Goal: Task Accomplishment & Management: Use online tool/utility

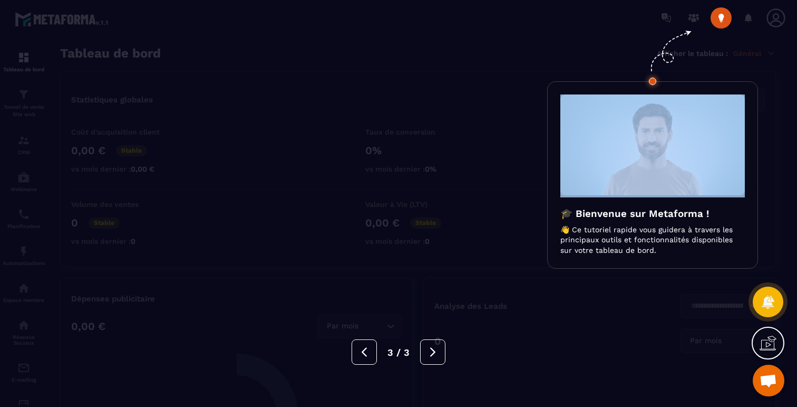
scroll to position [1908, 0]
click at [235, 52] on div at bounding box center [398, 203] width 797 height 407
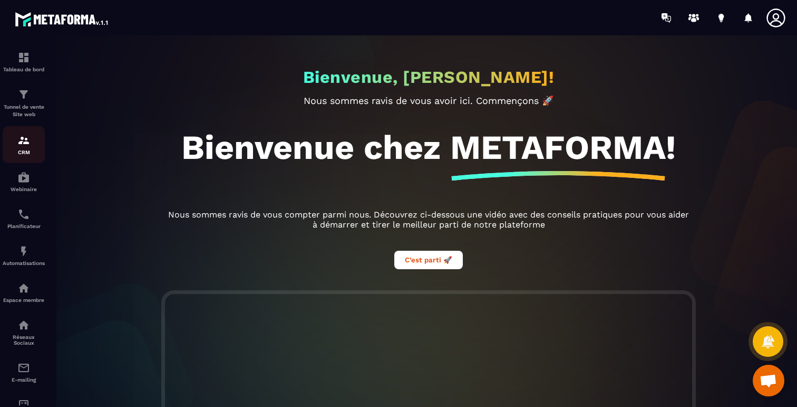
click at [26, 146] on img at bounding box center [23, 140] width 13 height 13
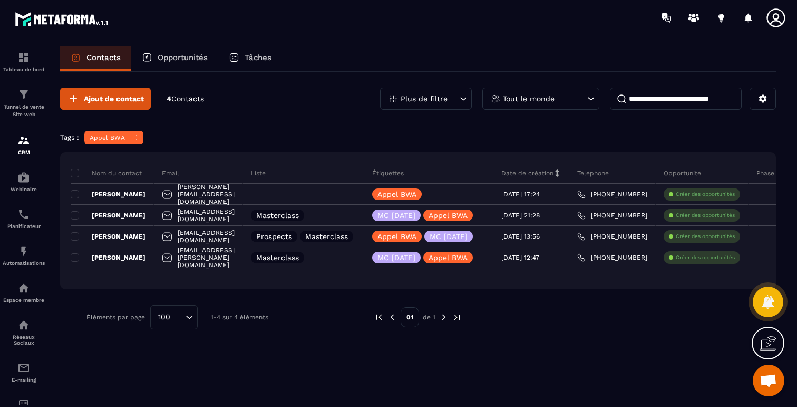
click at [134, 138] on icon at bounding box center [134, 137] width 8 height 8
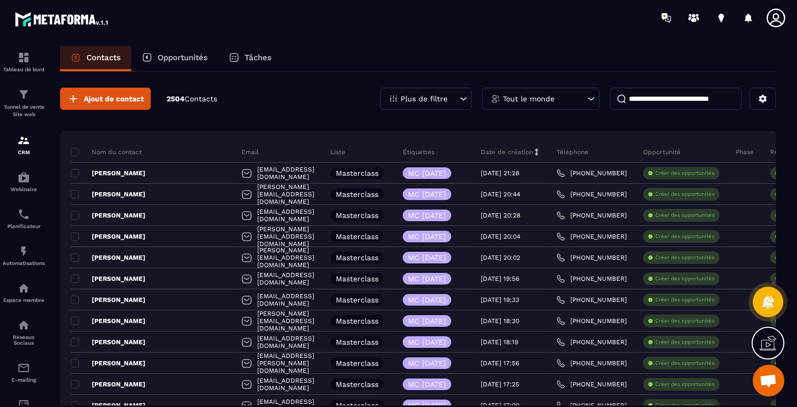
click at [446, 100] on p "Plus de filtre" at bounding box center [424, 98] width 47 height 7
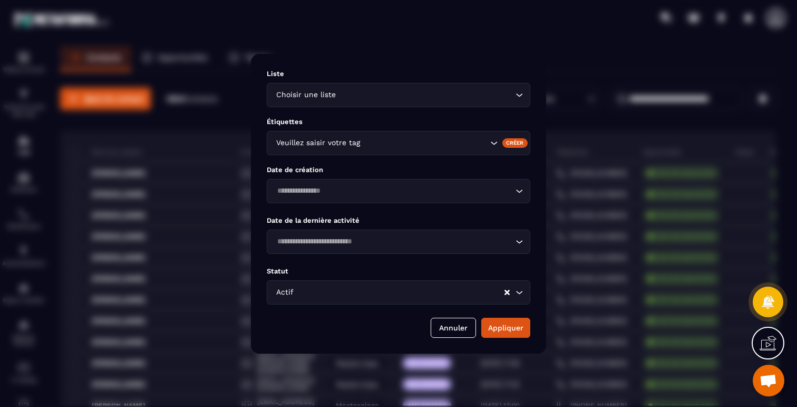
click at [416, 134] on div "Veuillez saisir votre tag" at bounding box center [399, 143] width 264 height 24
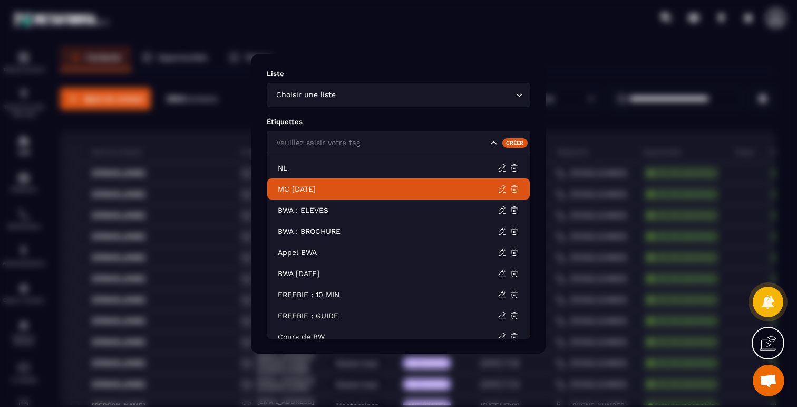
click at [333, 186] on p "MC [DATE]" at bounding box center [388, 188] width 220 height 11
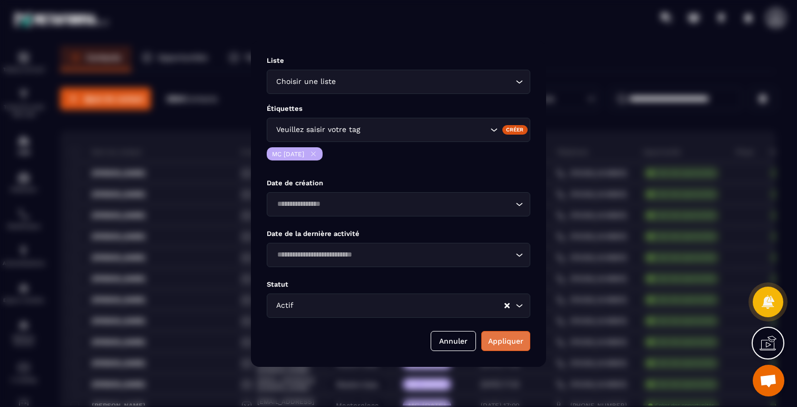
click at [508, 341] on button "Appliquer" at bounding box center [505, 341] width 49 height 20
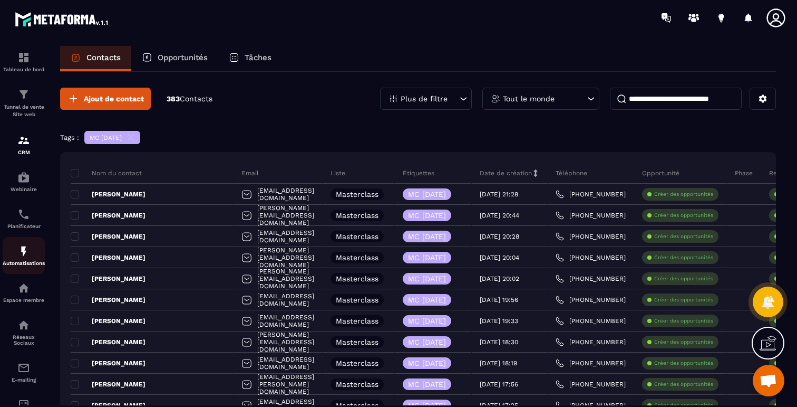
click at [29, 257] on img at bounding box center [23, 251] width 13 height 13
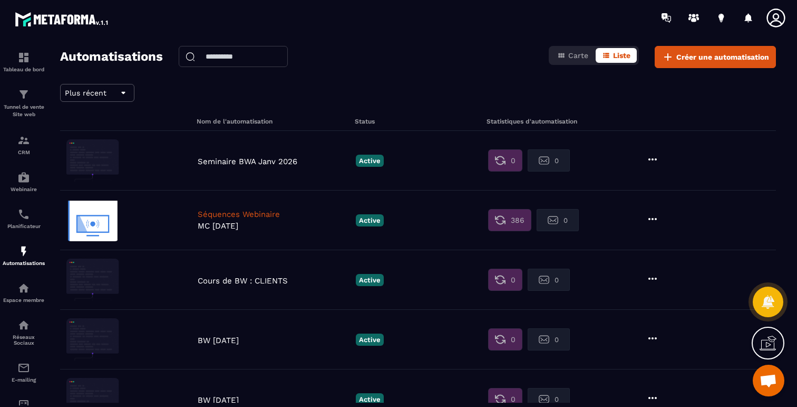
click at [267, 211] on p "Séquences Webinaire" at bounding box center [274, 213] width 153 height 9
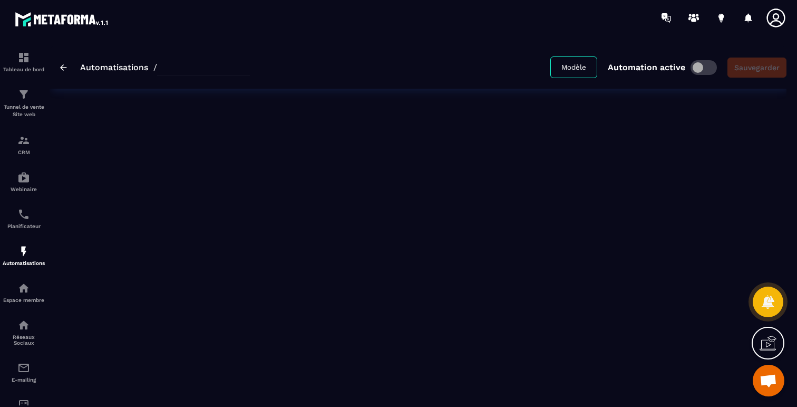
type input "**********"
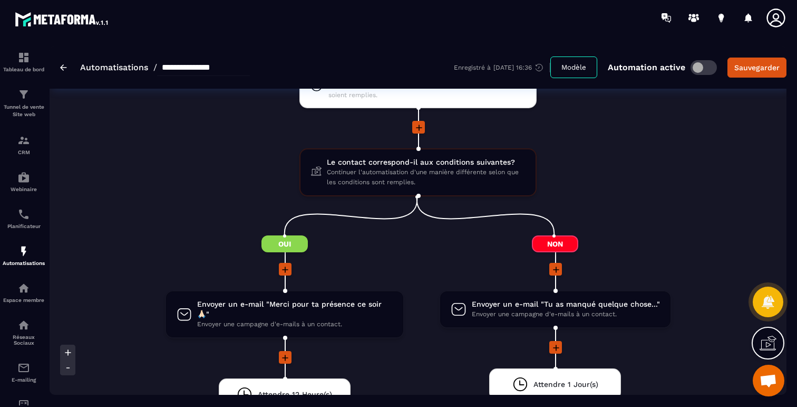
scroll to position [1042, 0]
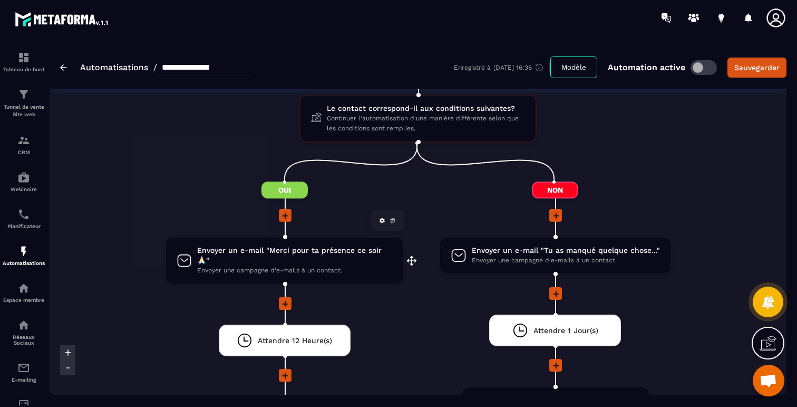
click at [276, 255] on span "Envoyer un e-mail "Merci pour ta présence ce soir 🙏🏻"" at bounding box center [295, 255] width 196 height 20
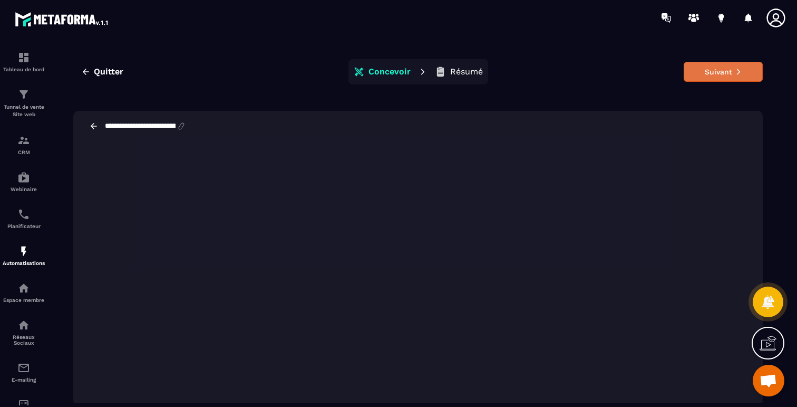
click at [705, 73] on button "Suivant" at bounding box center [723, 72] width 79 height 20
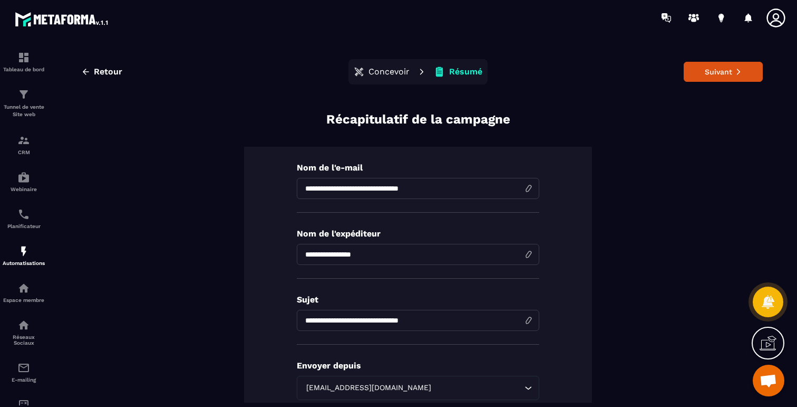
drag, startPoint x: 705, startPoint y: 73, endPoint x: 618, endPoint y: 109, distance: 94.1
click at [618, 108] on div "**********" at bounding box center [418, 231] width 716 height 370
click at [717, 66] on button "Suivant" at bounding box center [723, 72] width 79 height 20
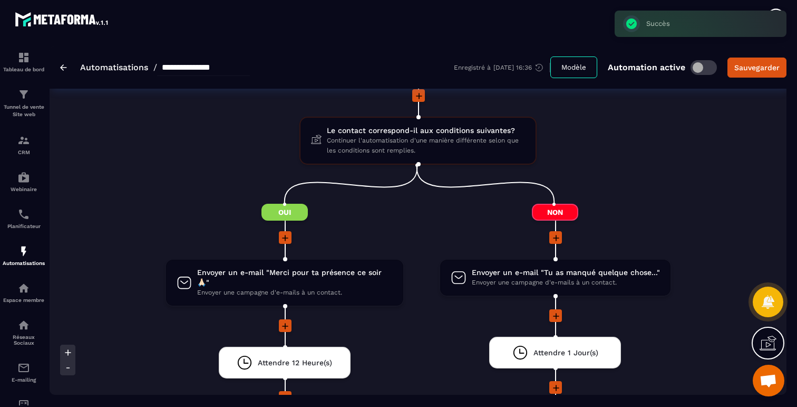
scroll to position [1060, 0]
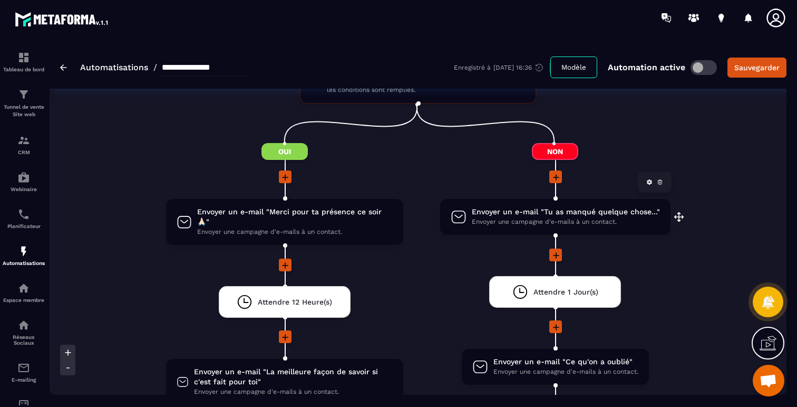
click at [606, 217] on span "Envoyer un e-mail "Tu as manqué quelque chose..."" at bounding box center [566, 212] width 188 height 10
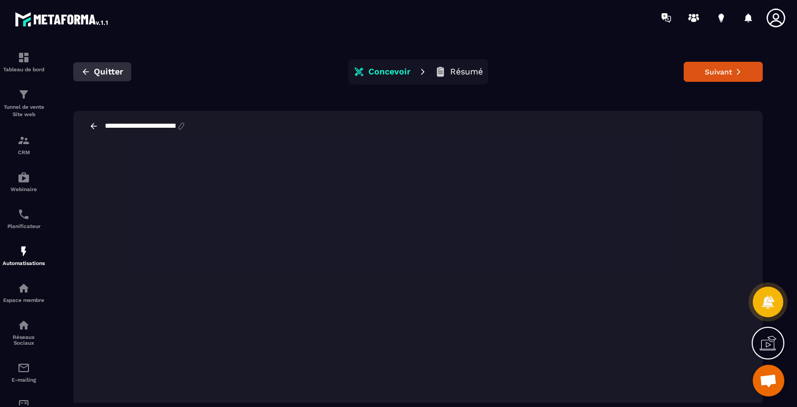
click at [118, 71] on span "Quitter" at bounding box center [109, 71] width 30 height 11
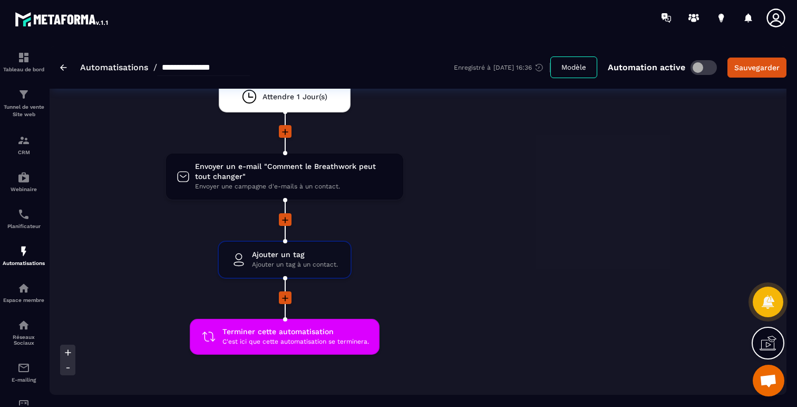
scroll to position [1587, 0]
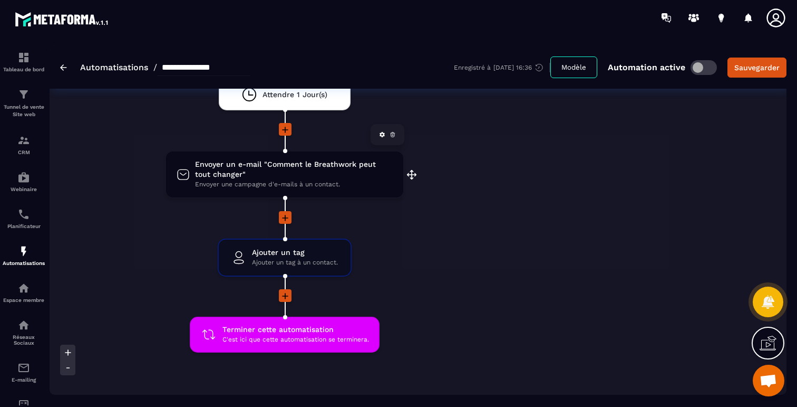
click at [277, 162] on span "Envoyer un e-mail "Comment le Breathwork peut tout changer"" at bounding box center [294, 169] width 198 height 20
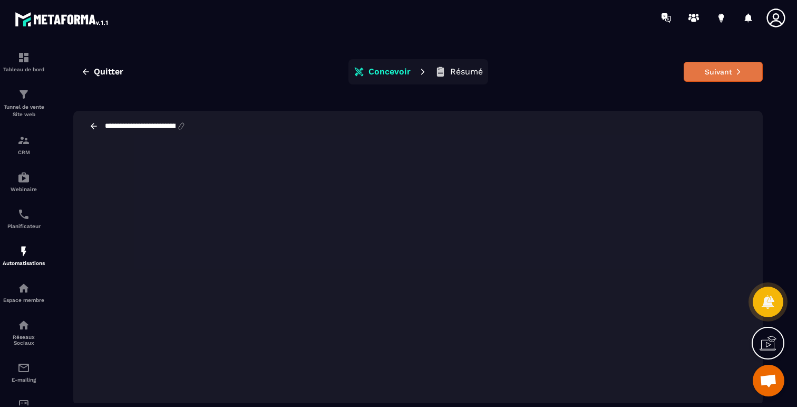
click at [721, 72] on button "Suivant" at bounding box center [723, 72] width 79 height 20
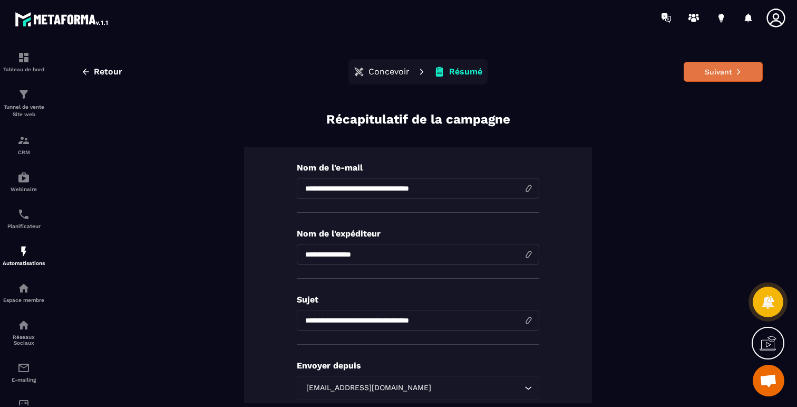
click at [715, 80] on button "Suivant" at bounding box center [723, 72] width 79 height 20
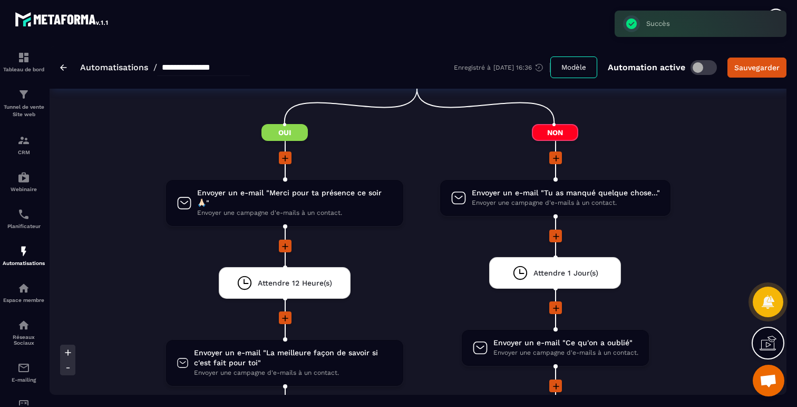
scroll to position [1110, 0]
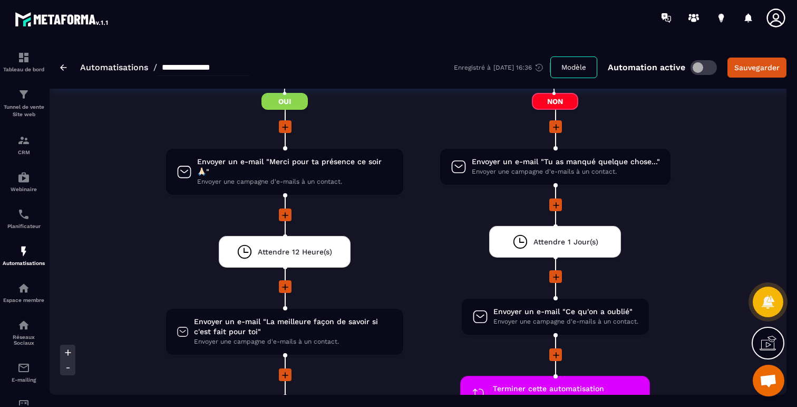
click at [292, 323] on span "Envoyer un e-mail "La meilleure façon de savoir si c'est fait pour toi"" at bounding box center [293, 326] width 198 height 20
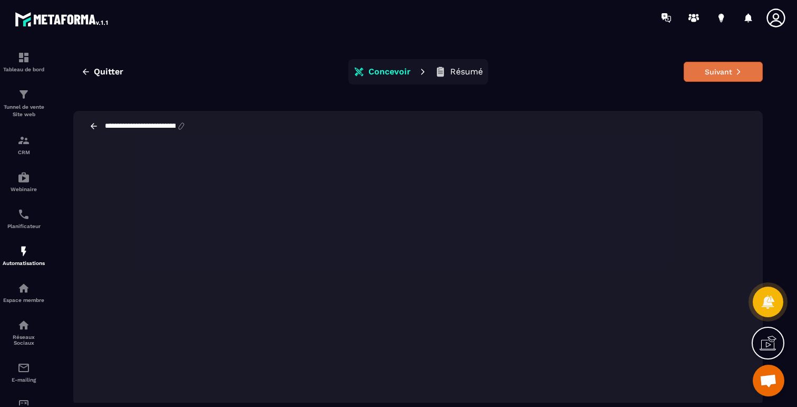
click at [741, 76] on button "Suivant" at bounding box center [723, 72] width 79 height 20
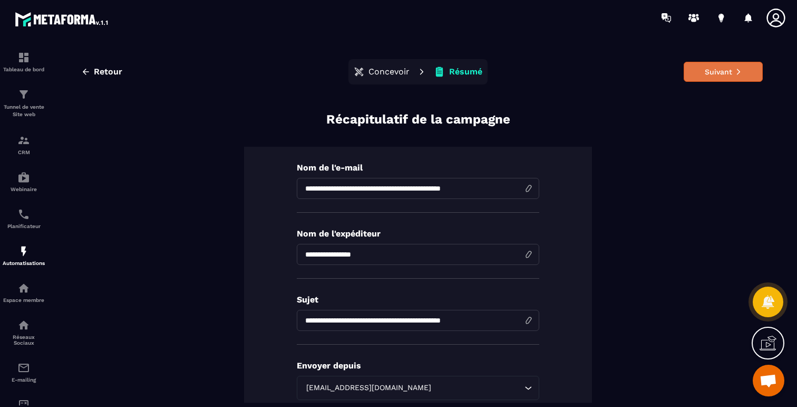
click at [697, 73] on button "Suivant" at bounding box center [723, 72] width 79 height 20
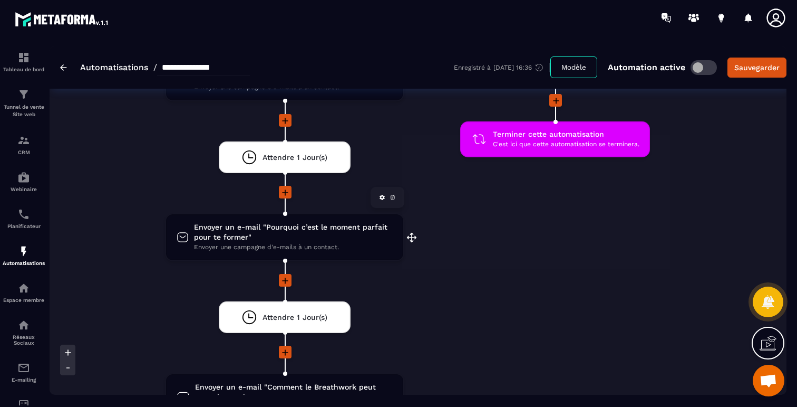
scroll to position [1350, 0]
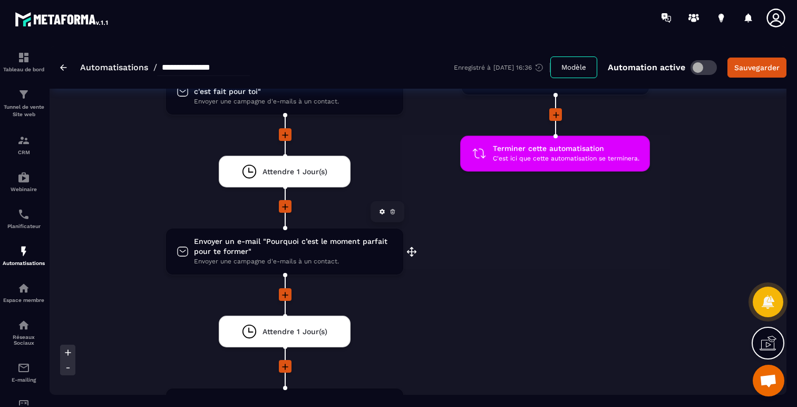
click at [268, 236] on span "Envoyer un e-mail "Pourquoi c’est le moment parfait pour te former"" at bounding box center [293, 246] width 198 height 20
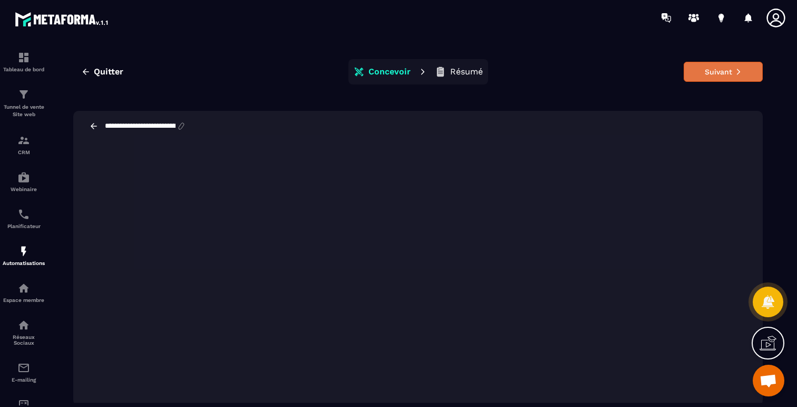
click at [725, 69] on button "Suivant" at bounding box center [723, 72] width 79 height 20
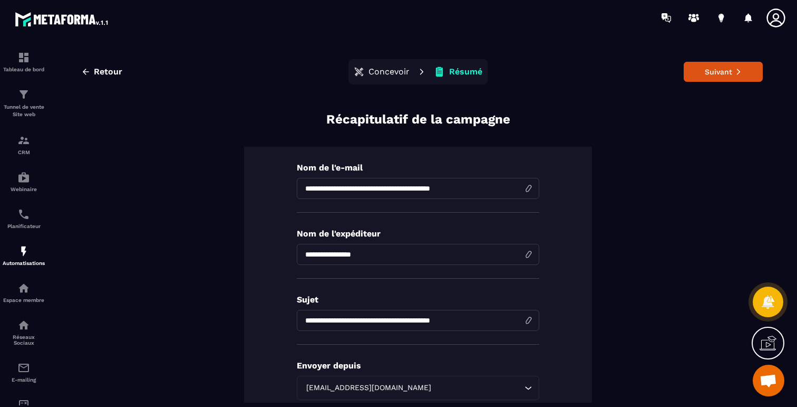
click at [696, 86] on div "**********" at bounding box center [418, 231] width 716 height 370
click at [721, 64] on button "Suivant" at bounding box center [723, 72] width 79 height 20
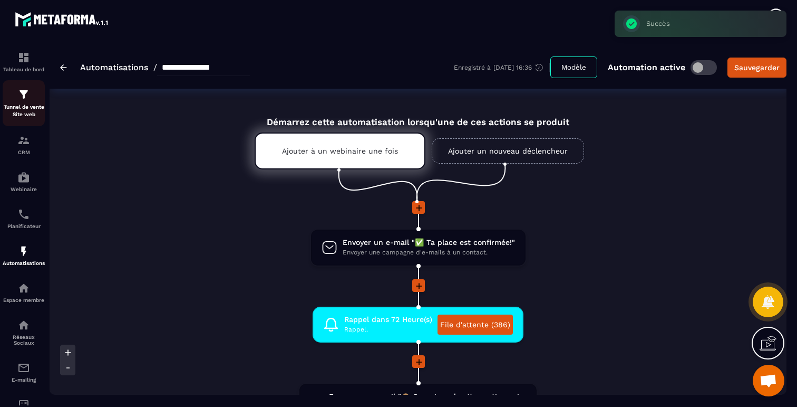
click at [26, 97] on img at bounding box center [23, 94] width 13 height 13
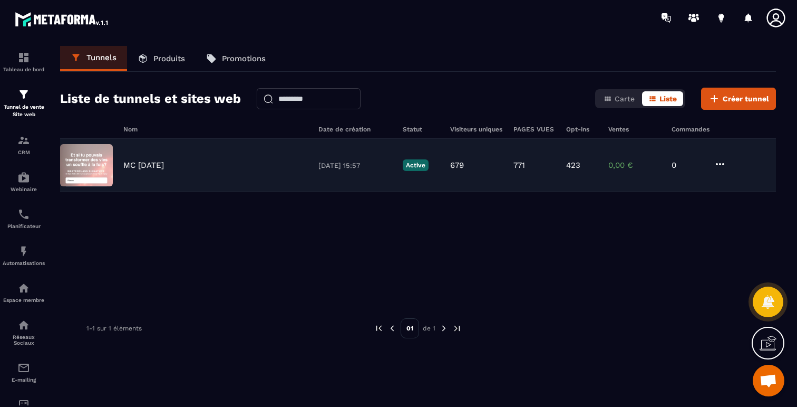
click at [720, 163] on icon at bounding box center [720, 164] width 8 height 2
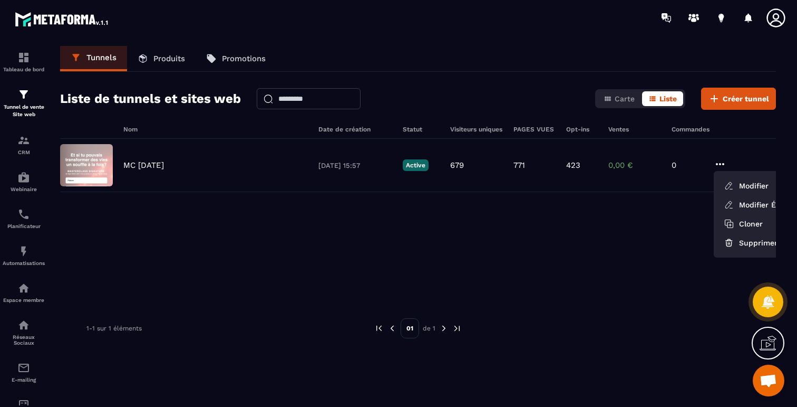
click at [601, 324] on div at bounding box center [614, 328] width 272 height 20
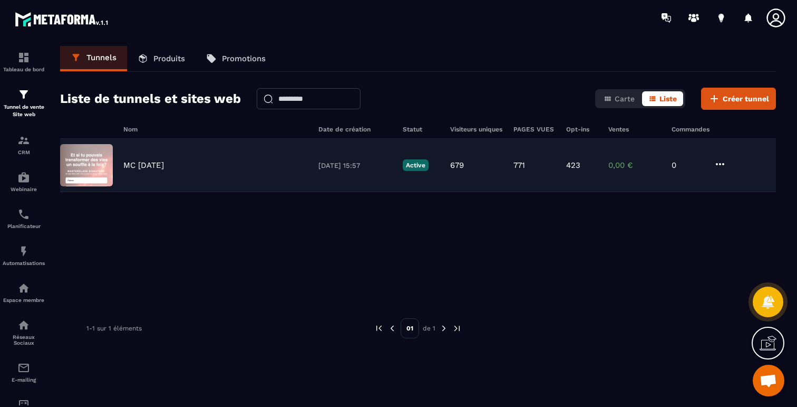
click at [457, 164] on p "679" at bounding box center [457, 164] width 14 height 9
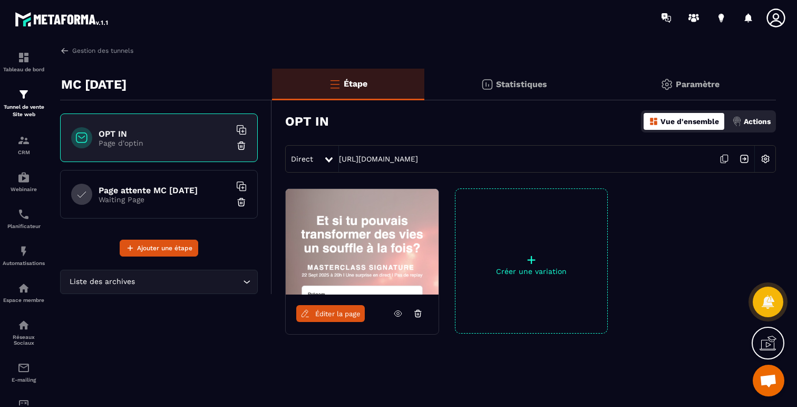
click at [502, 86] on p "Statistiques" at bounding box center [521, 84] width 51 height 10
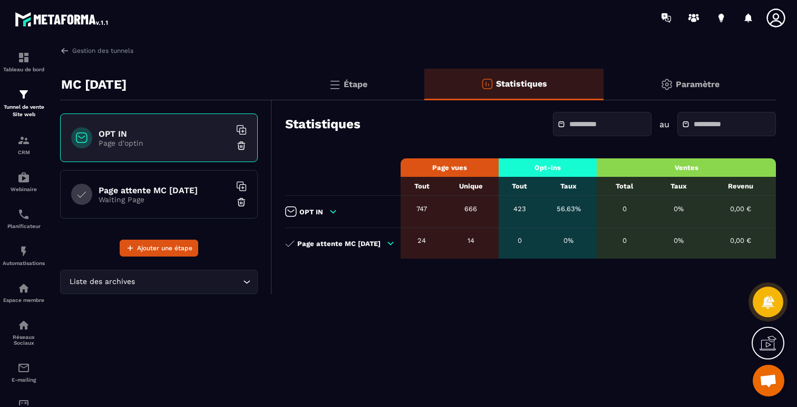
click at [328, 209] on icon at bounding box center [332, 211] width 9 height 9
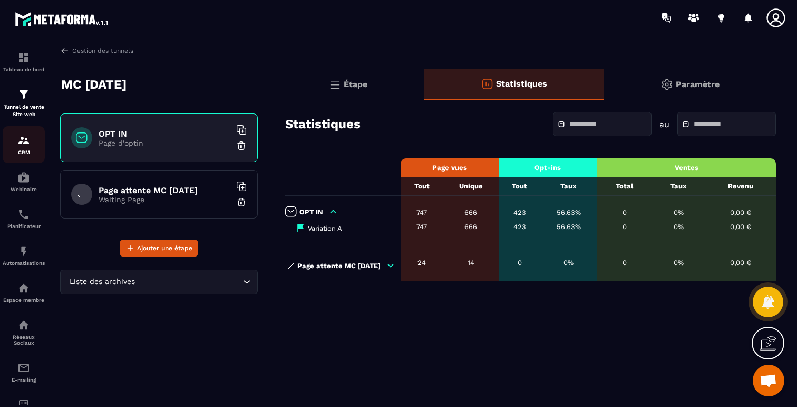
click at [22, 139] on img at bounding box center [23, 140] width 13 height 13
